Goal: Transaction & Acquisition: Download file/media

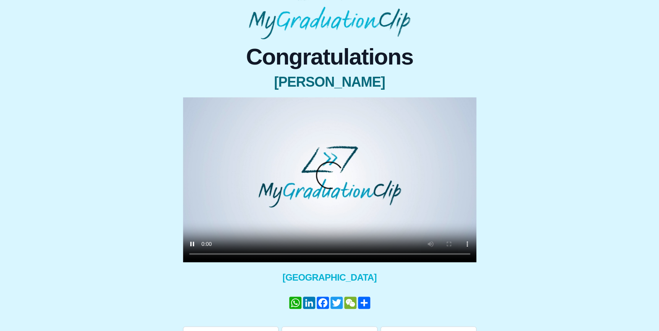
scroll to position [53, 0]
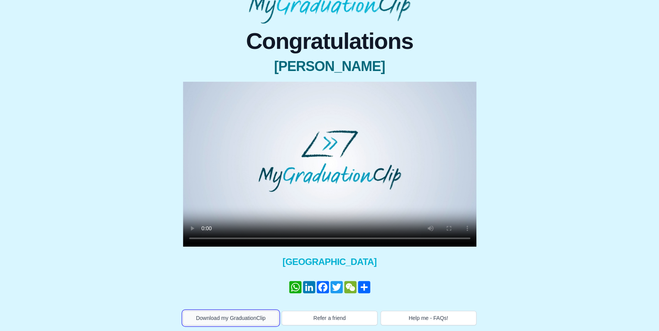
click at [243, 317] on button "Download my GraduationClip" at bounding box center [231, 318] width 96 height 15
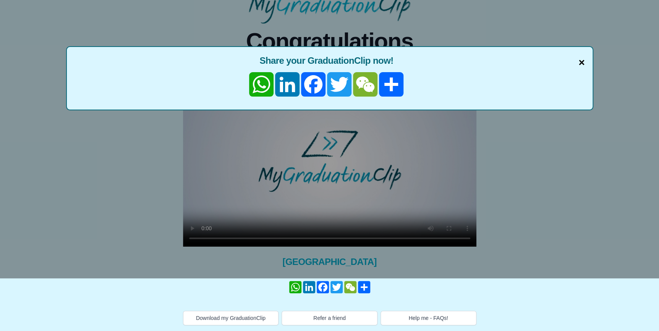
click at [582, 62] on span "×" at bounding box center [582, 63] width 6 height 16
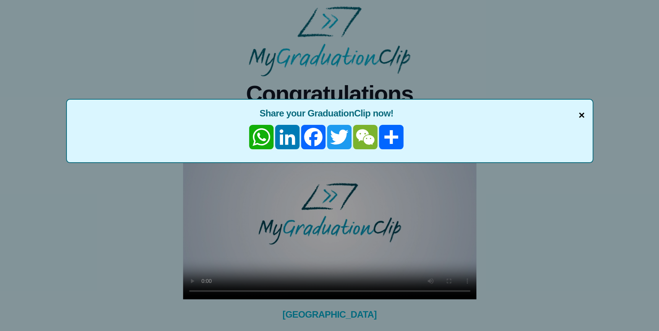
click at [580, 115] on span "×" at bounding box center [582, 115] width 6 height 16
